Goal: Task Accomplishment & Management: Use online tool/utility

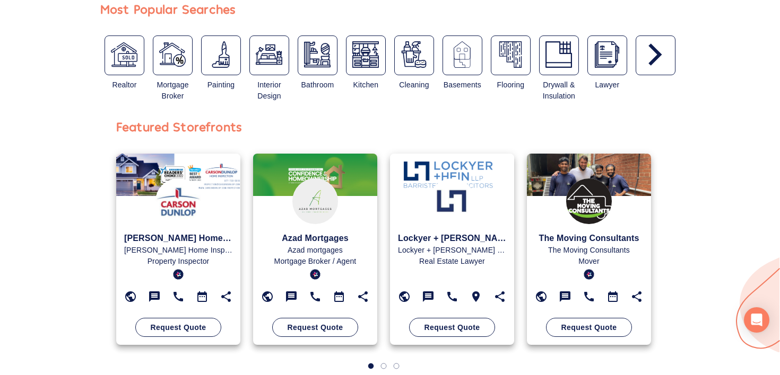
scroll to position [369, 0]
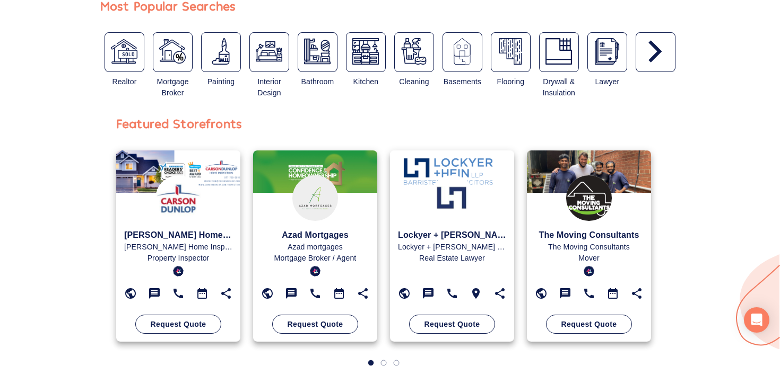
click at [654, 47] on icon "button" at bounding box center [655, 51] width 13 height 22
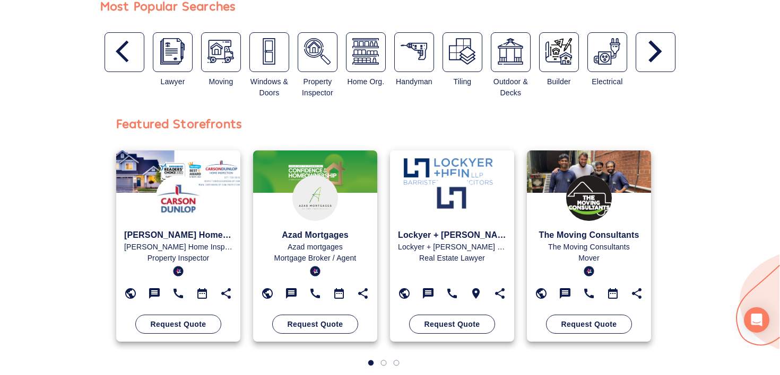
click at [654, 47] on icon "button" at bounding box center [655, 51] width 13 height 22
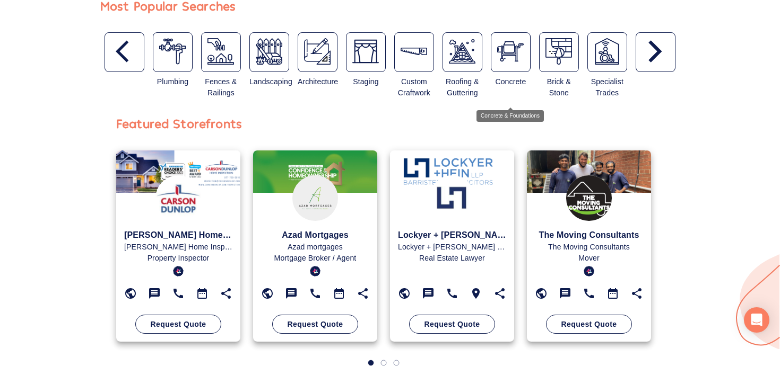
click at [465, 56] on img "button" at bounding box center [462, 51] width 27 height 27
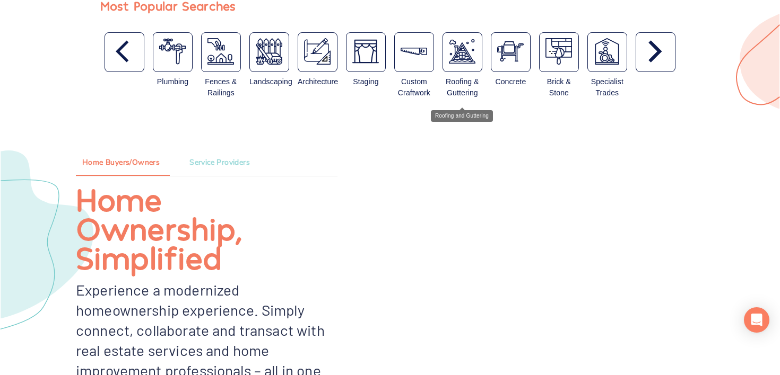
type input "Roofing and Guttering"
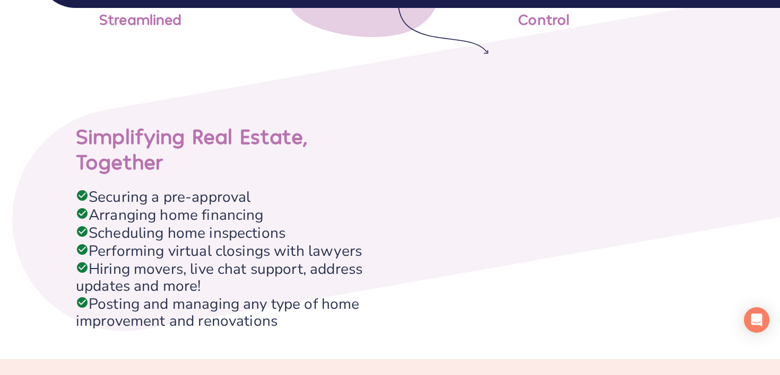
scroll to position [2793, 0]
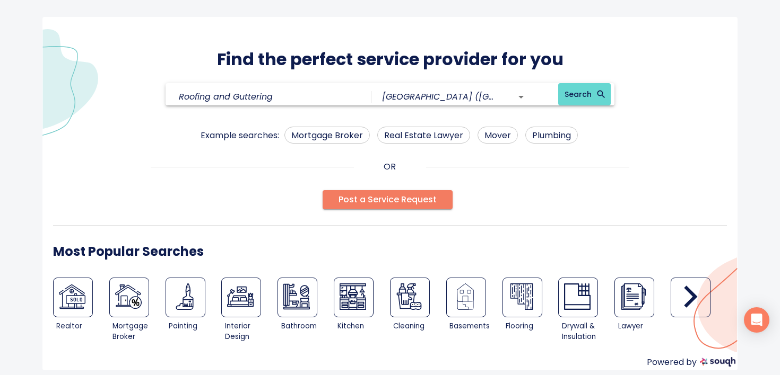
click at [524, 151] on div at bounding box center [390, 187] width 780 height 375
